Goal: Ask a question

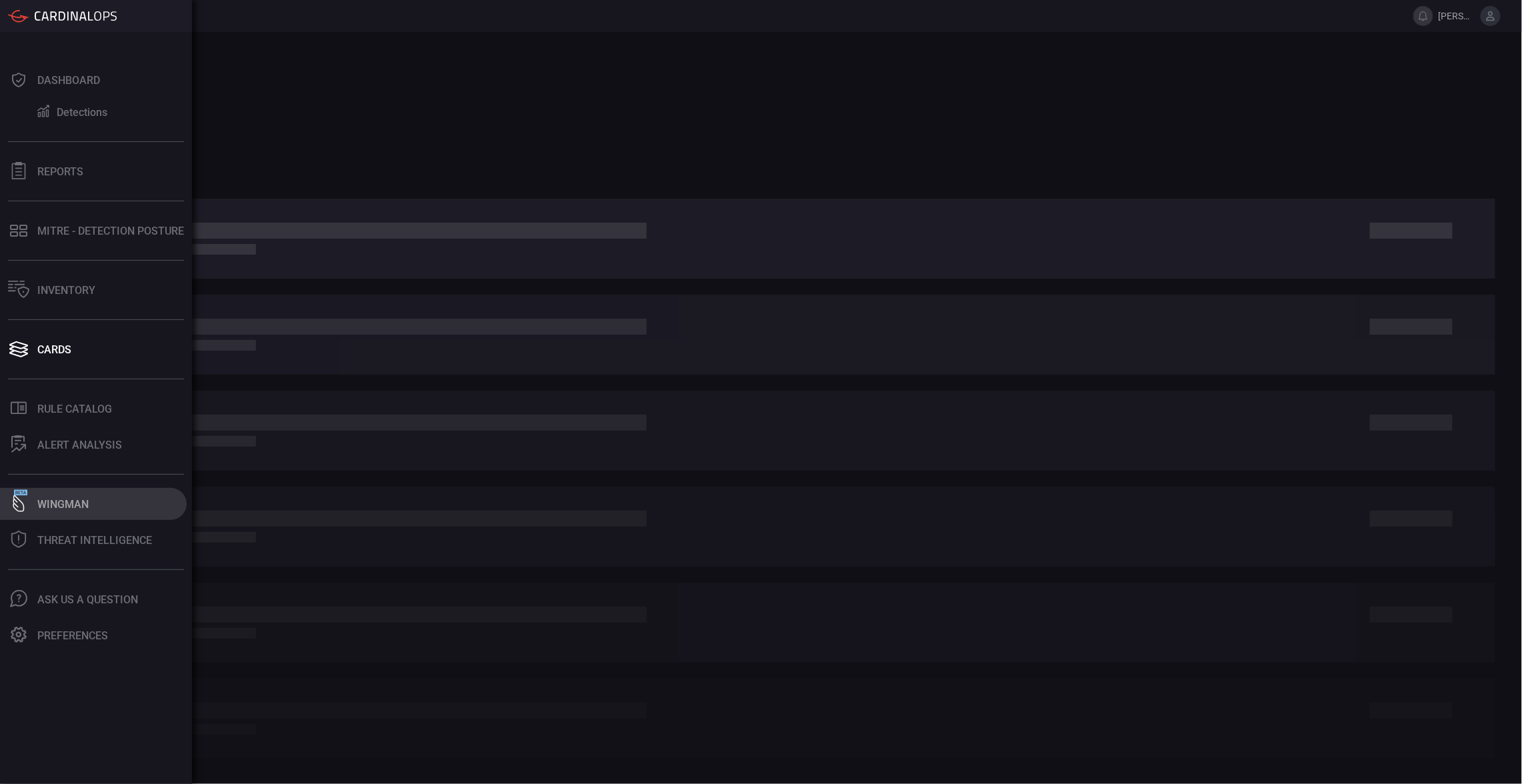
click at [23, 508] on icon at bounding box center [18, 503] width 12 height 17
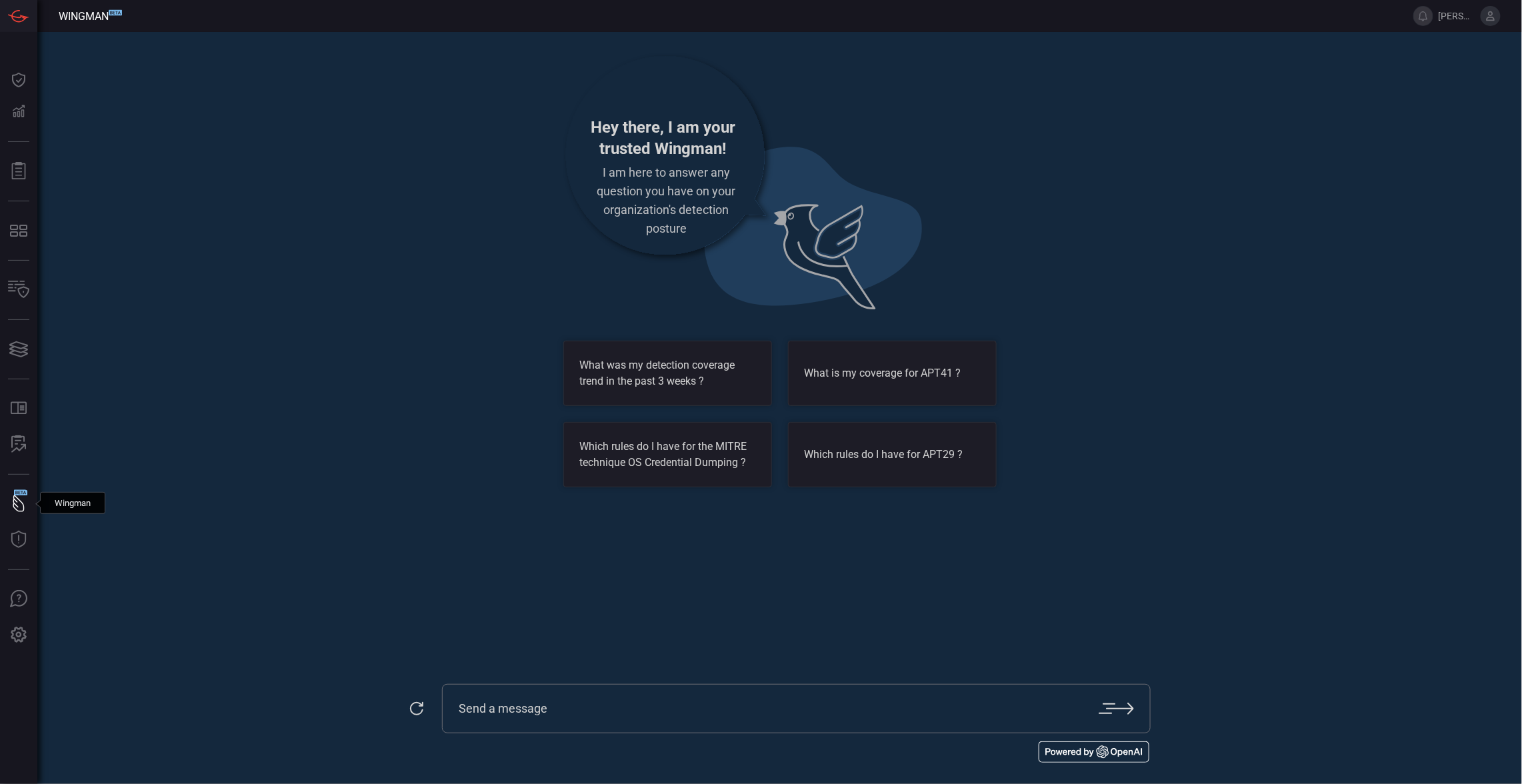
click at [667, 720] on div at bounding box center [796, 708] width 709 height 49
click at [685, 717] on div at bounding box center [796, 708] width 709 height 49
click at [703, 706] on input "text" at bounding box center [779, 708] width 641 height 16
paste input "Event ID 4663"
type input "What detections do we use that leverage windows event id: Event ID 4663 and cou…"
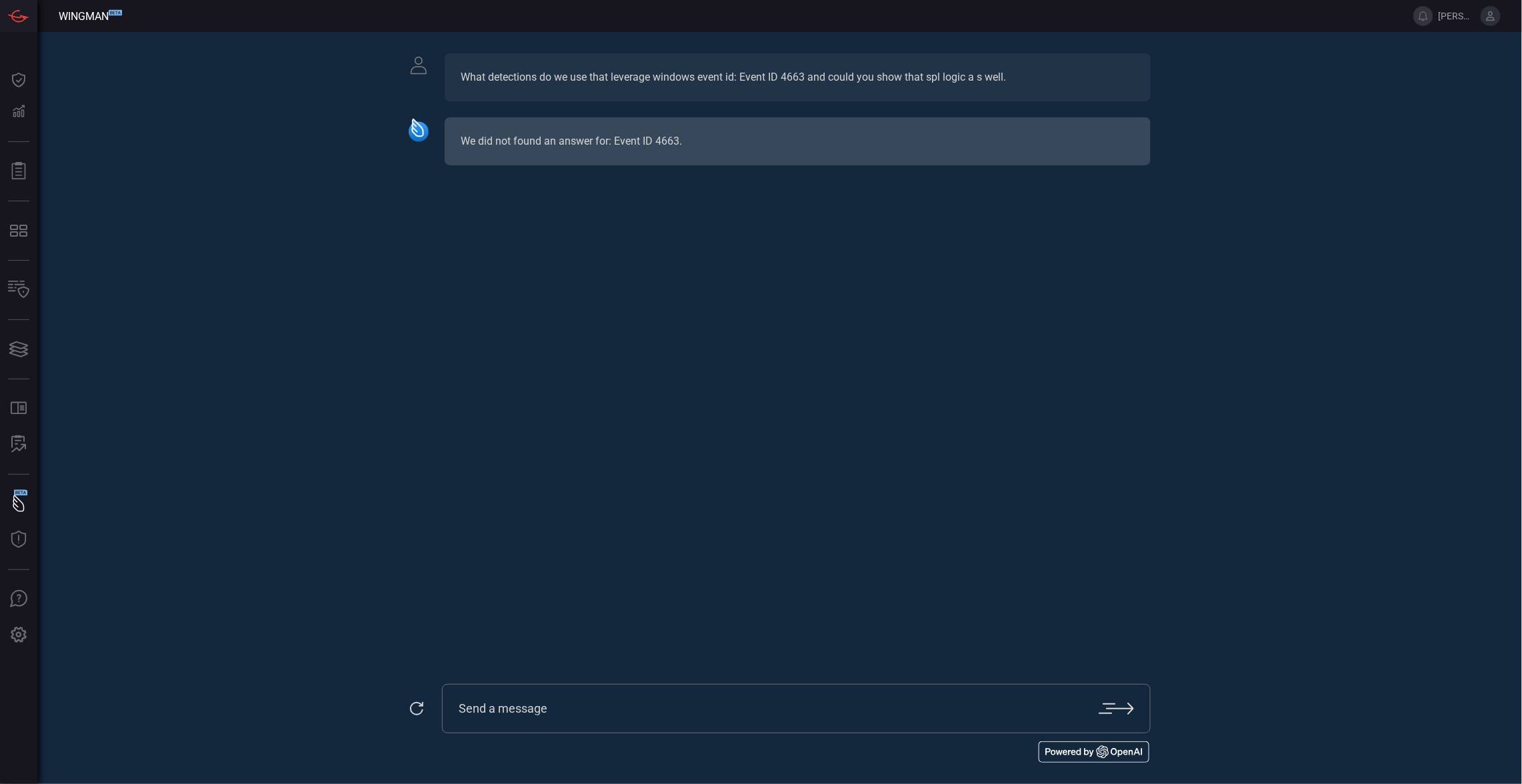
click at [694, 726] on div at bounding box center [796, 708] width 709 height 49
click at [727, 709] on input "text" at bounding box center [779, 708] width 641 height 16
paste input "Event ID 4663"
type input "So there are no detections that use Event ID 4663?"
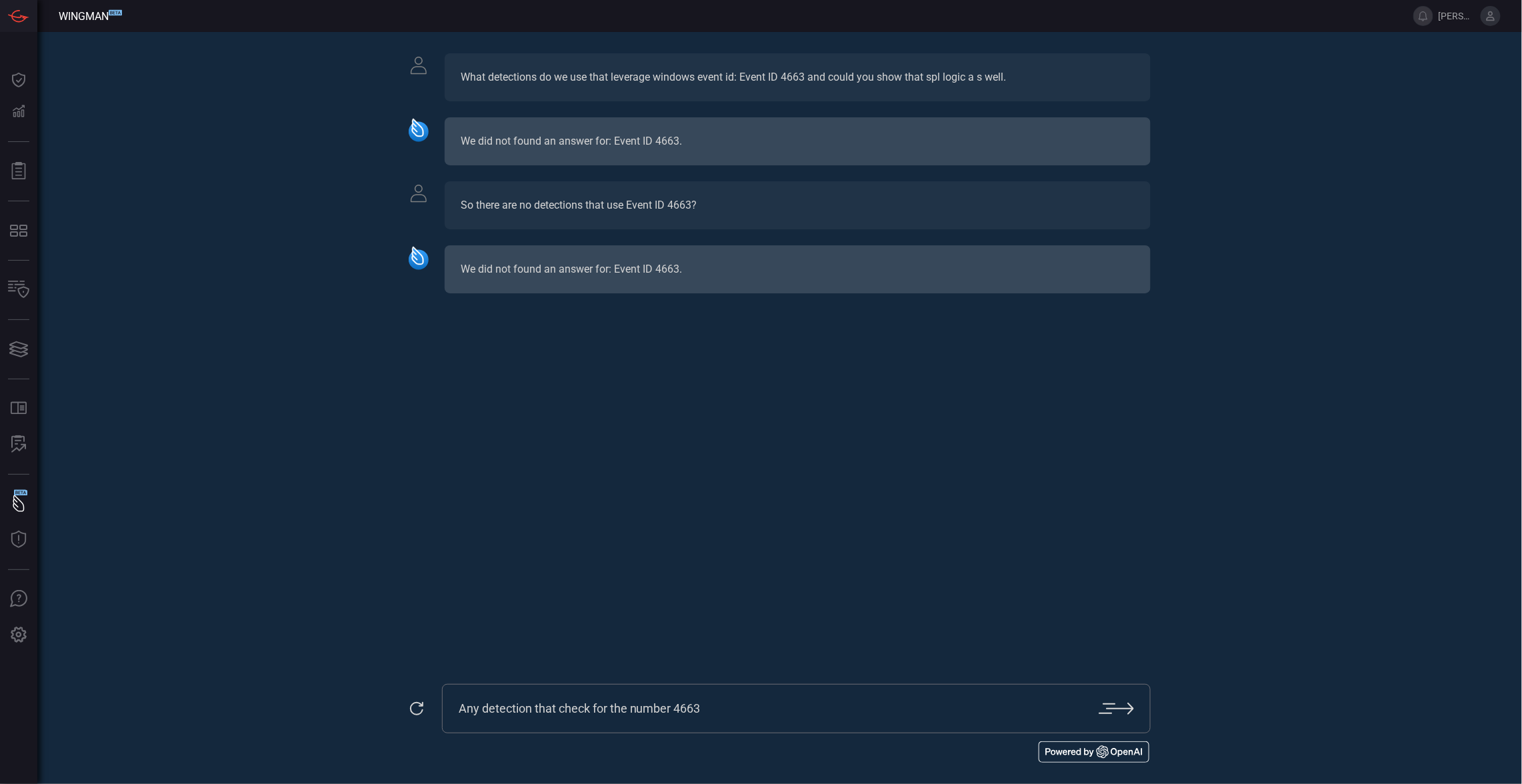
type input "Any detection that check for the number 4663"
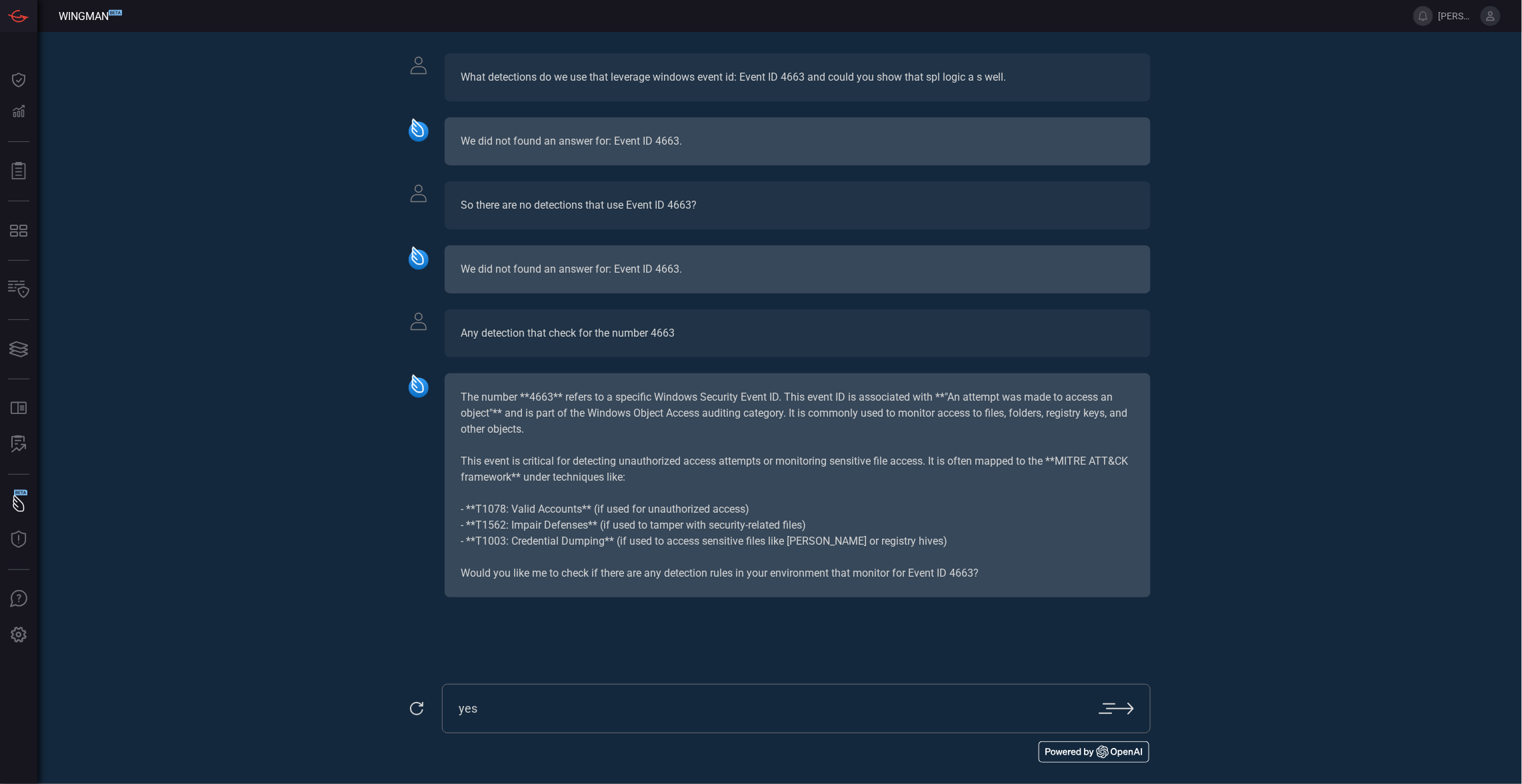
type input "yes"
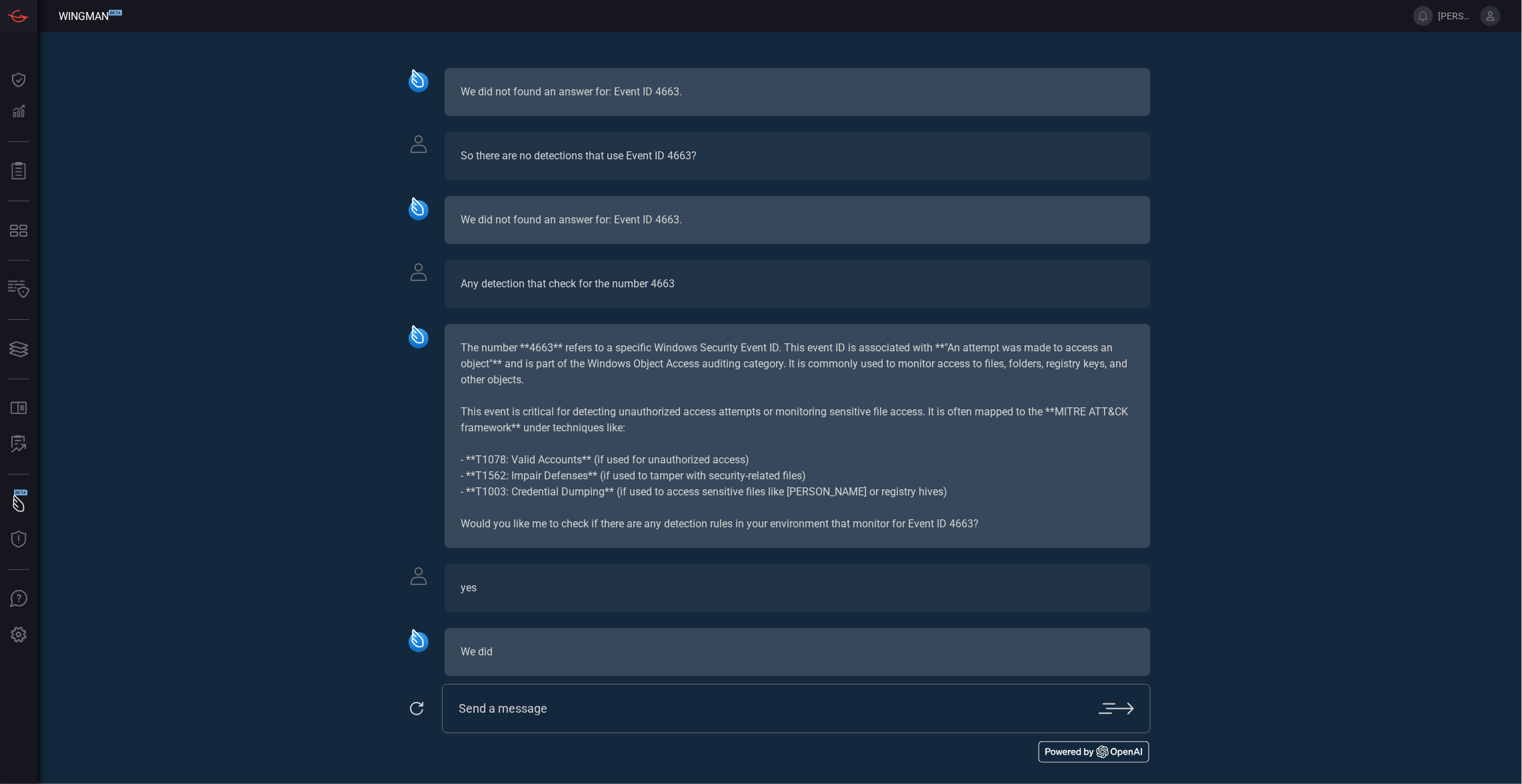
scroll to position [58, 0]
